Goal: Find specific page/section: Find specific page/section

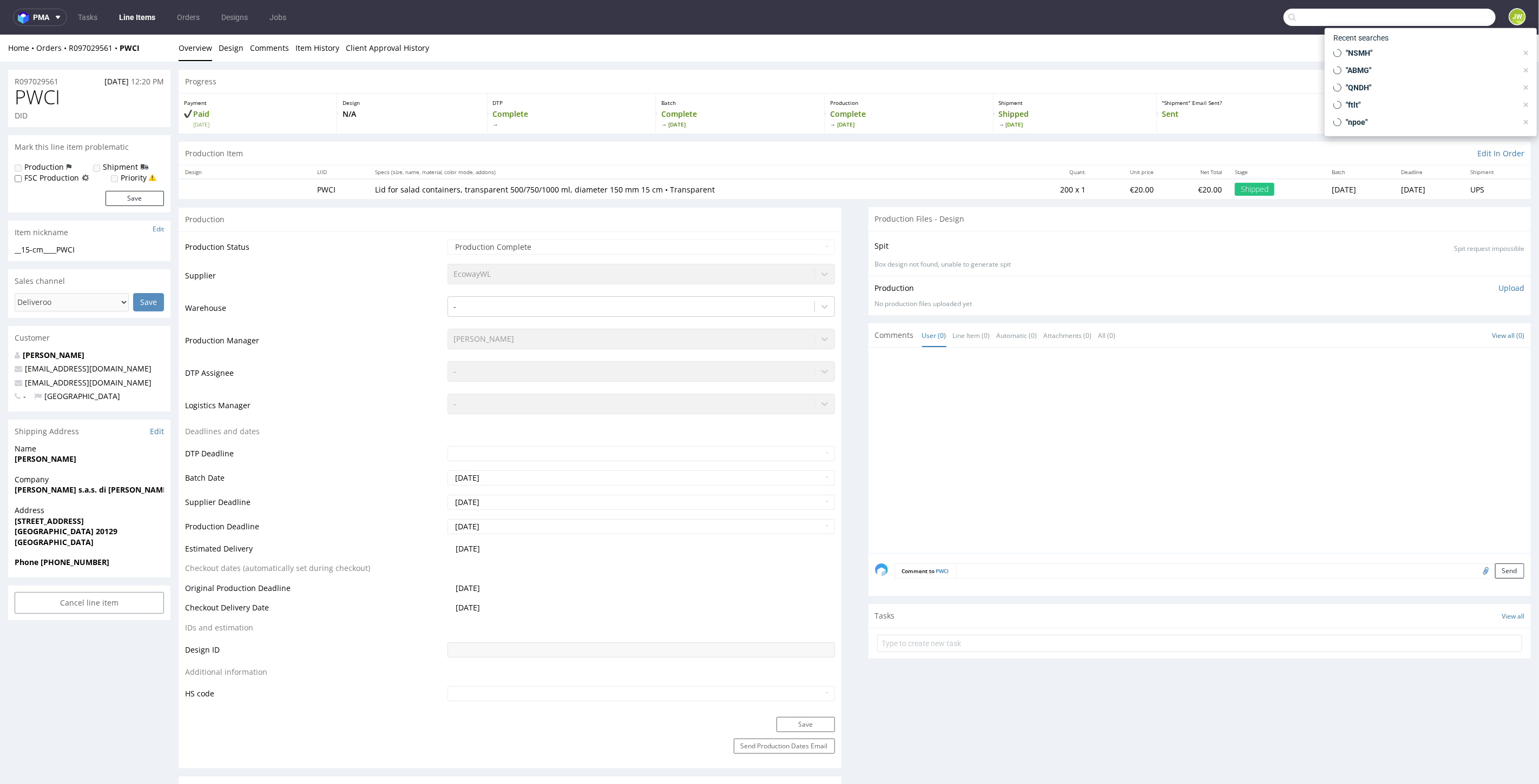
click at [1447, 20] on input "text" at bounding box center [1389, 17] width 212 height 17
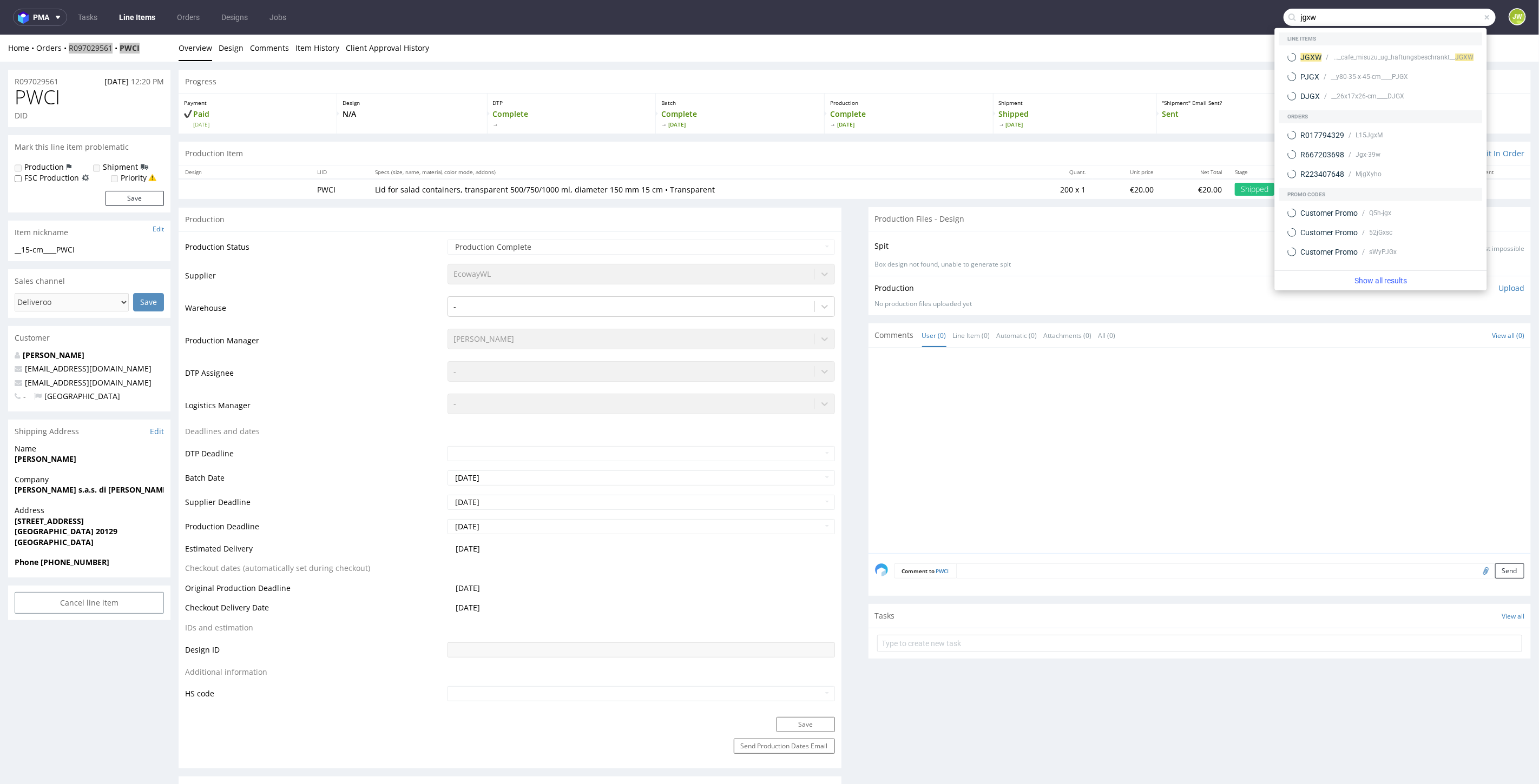
type input "jgxw"
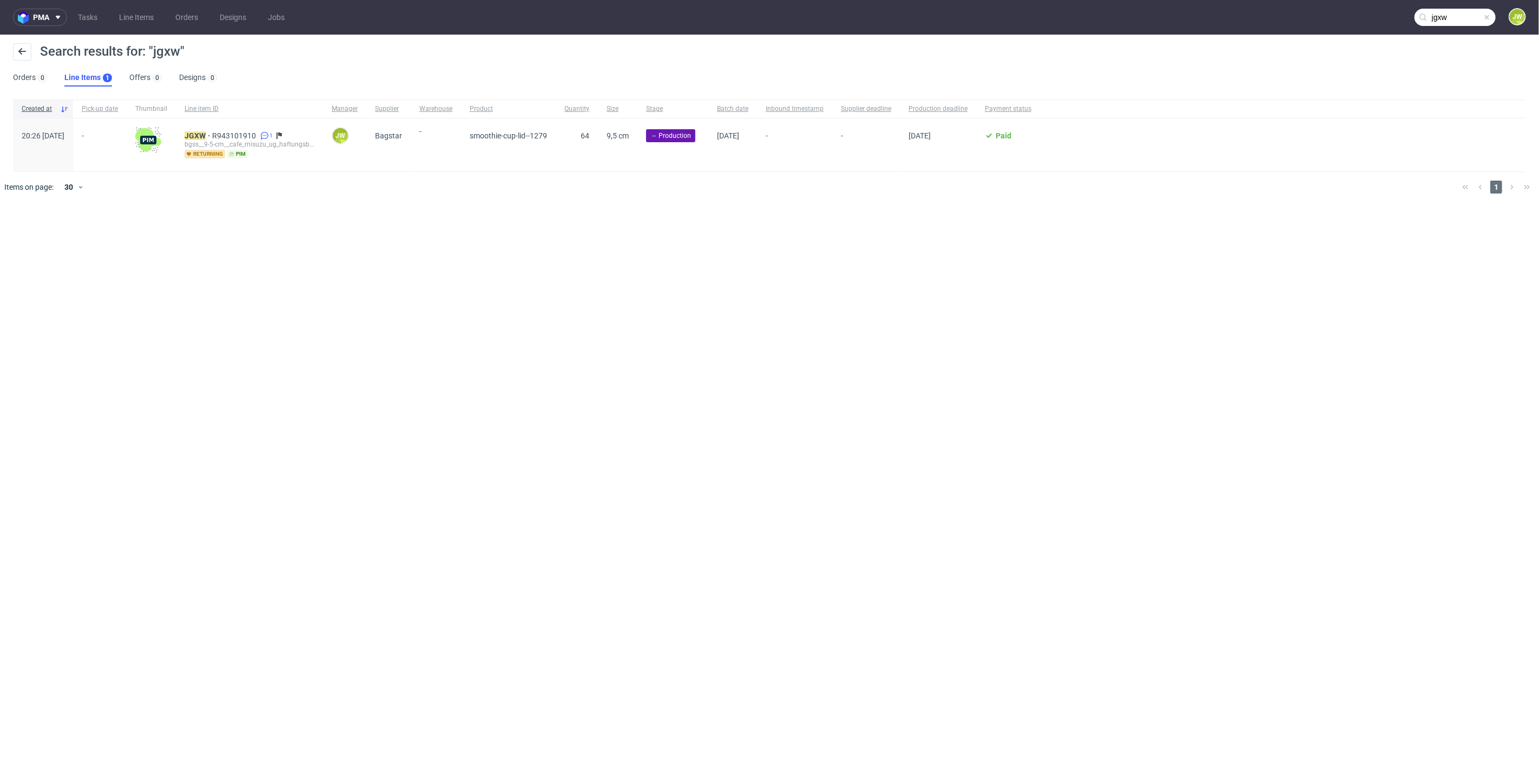
click at [232, 140] on div "bgss__9-5-cm__cafe_misuzu_ug_haftungsbeschrankt__ JGXW" at bounding box center [249, 144] width 130 height 9
click at [205, 134] on mark "JGXW" at bounding box center [194, 135] width 21 height 9
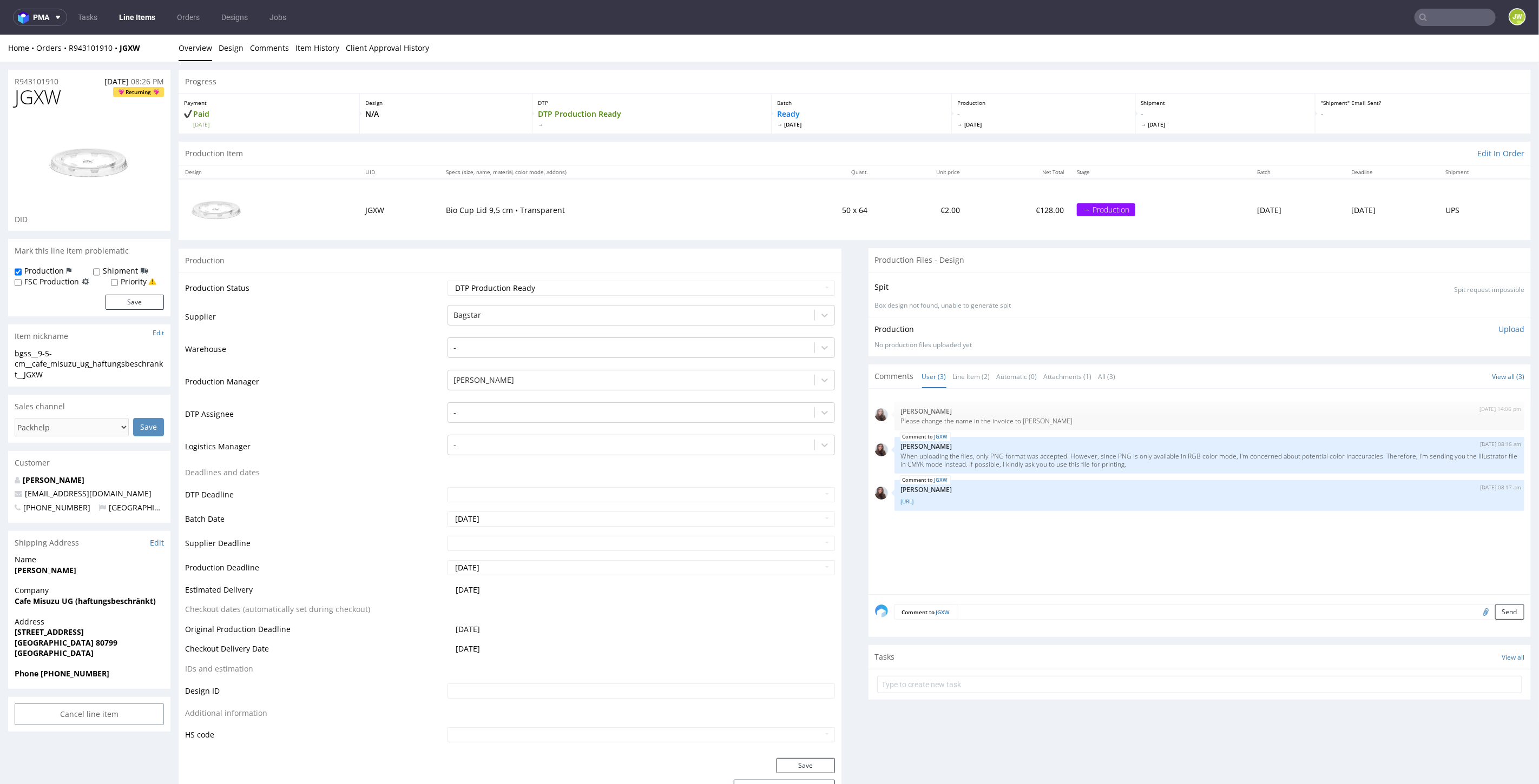
type input "jgxw"
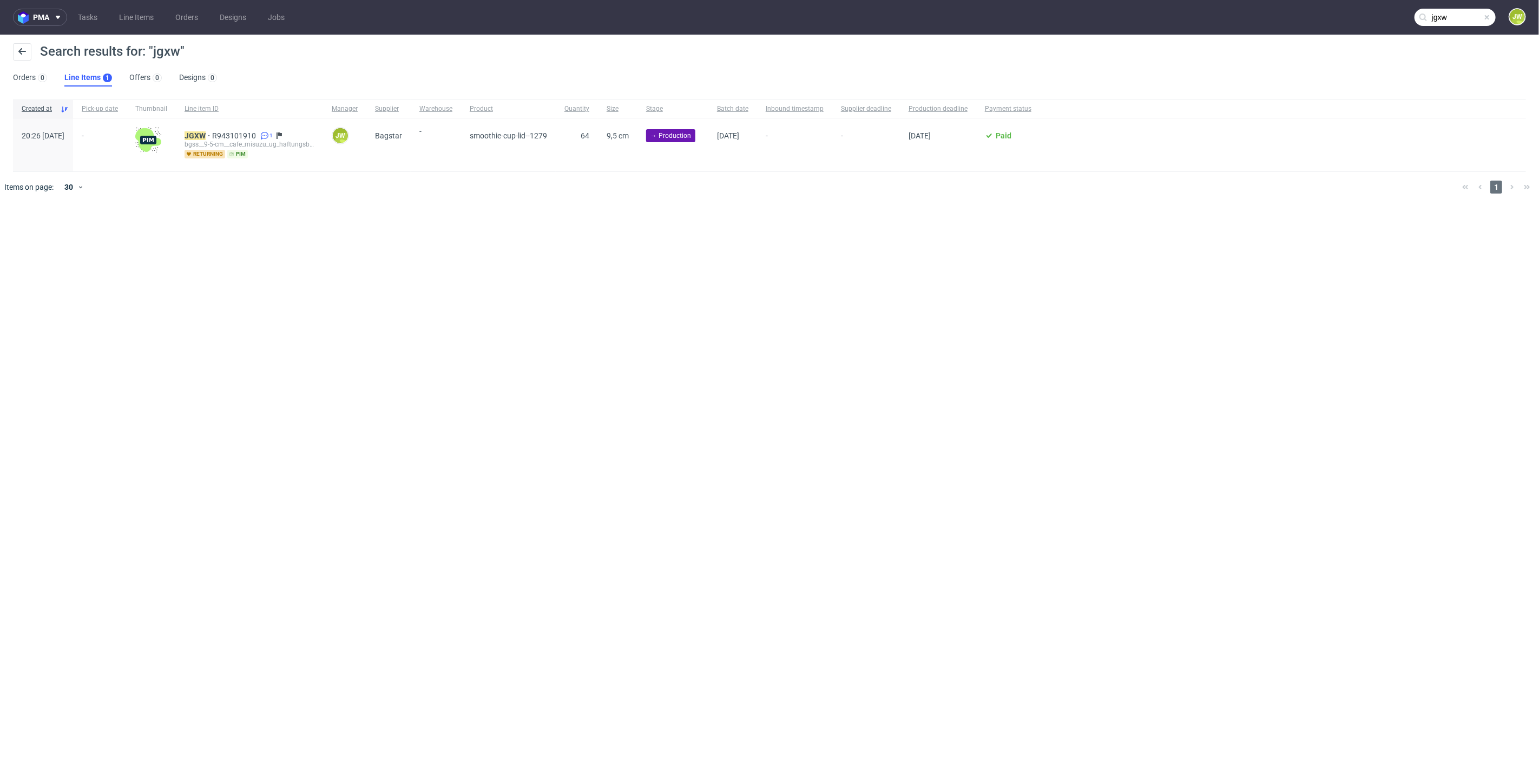
click at [231, 141] on div "bgss__9-5-cm__cafe_misuzu_ug_haftungsbeschrankt__ JGXW" at bounding box center [249, 144] width 130 height 9
click at [205, 136] on mark "JGXW" at bounding box center [194, 135] width 21 height 9
